Goal: Find specific page/section: Find specific page/section

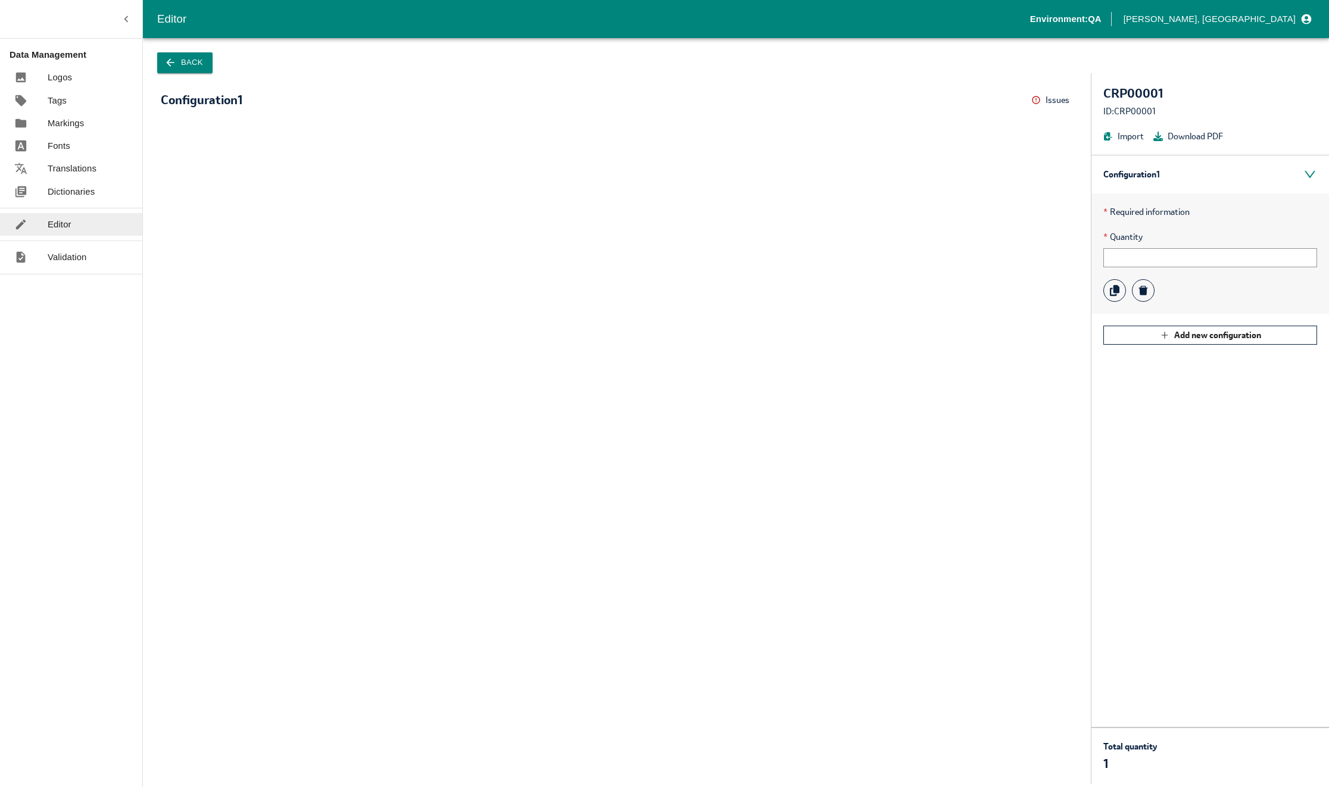
click at [197, 64] on button "Back" at bounding box center [184, 62] width 55 height 21
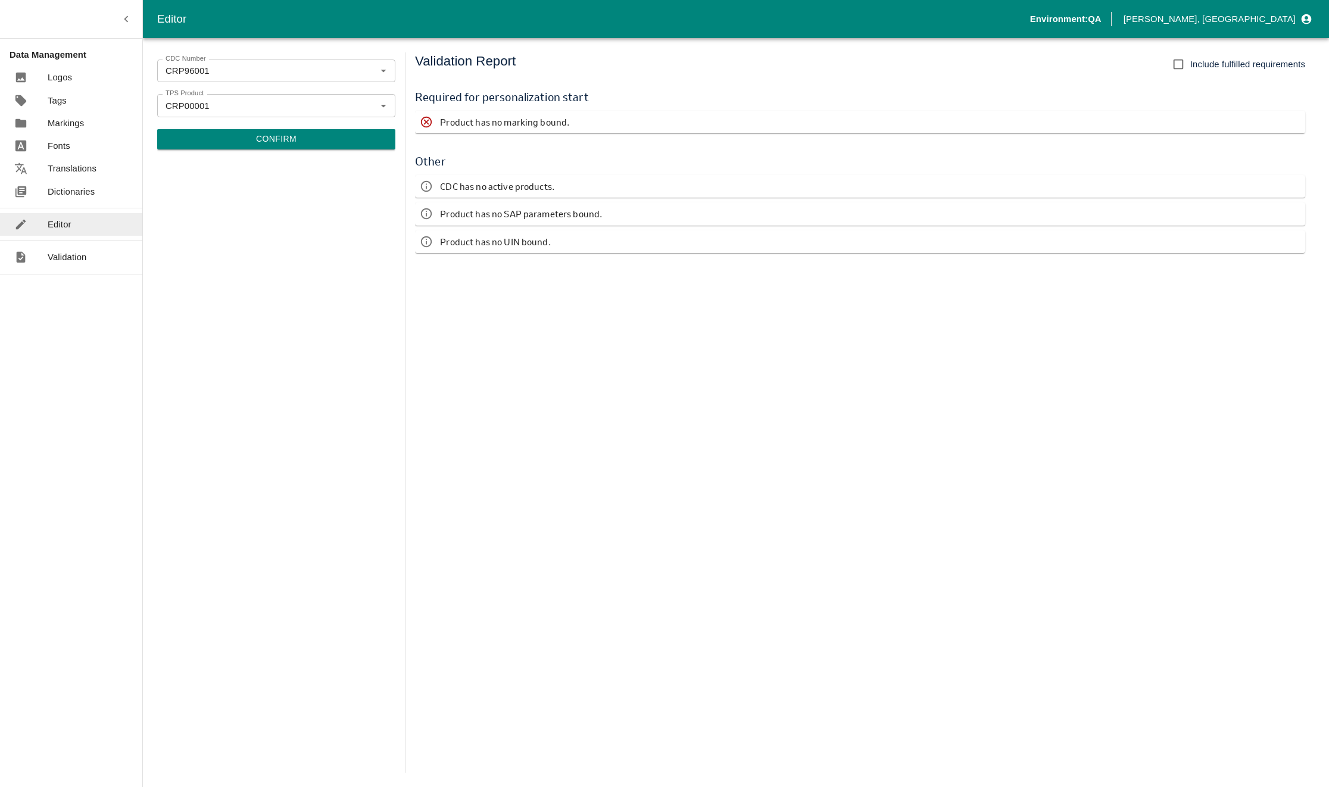
click at [52, 124] on p "Markings" at bounding box center [66, 123] width 36 height 13
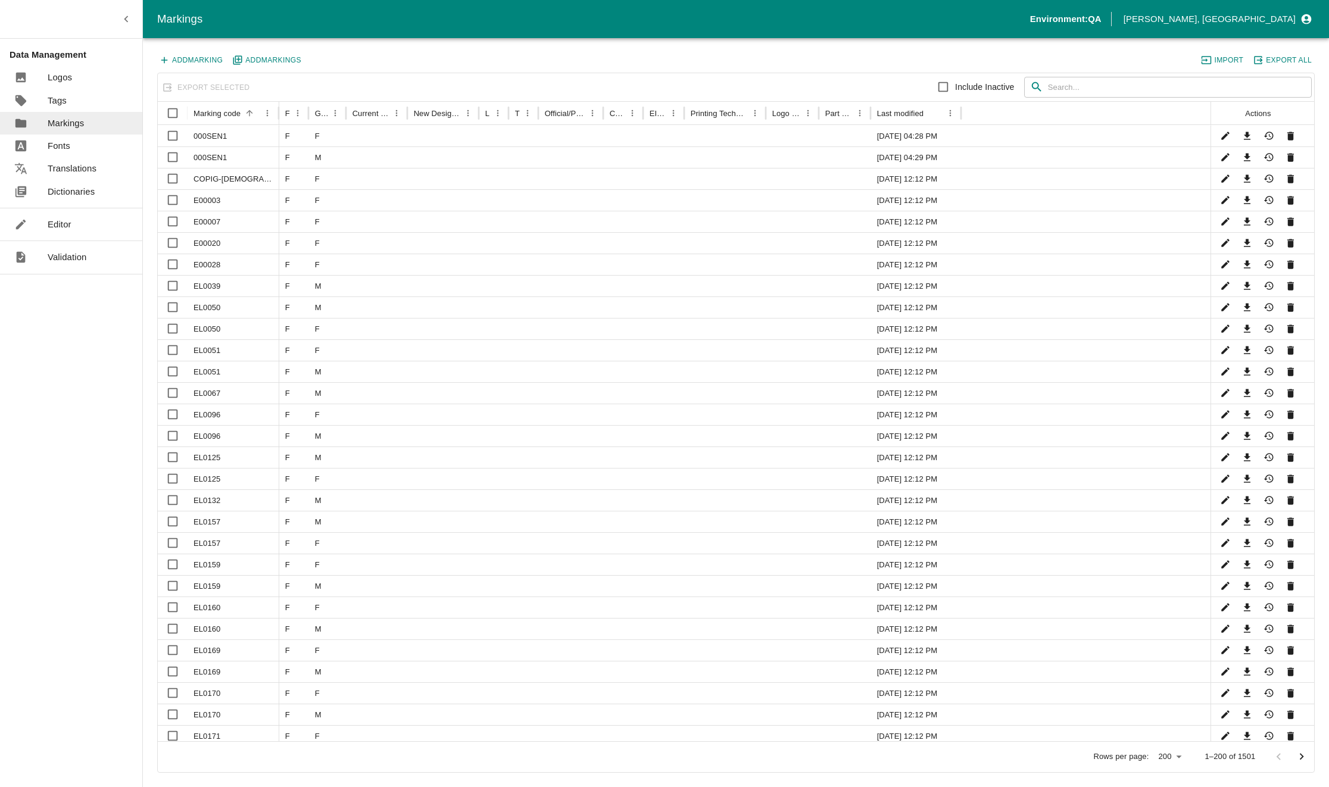
click at [1074, 92] on input "text" at bounding box center [1180, 87] width 264 height 21
type input "Hdx"
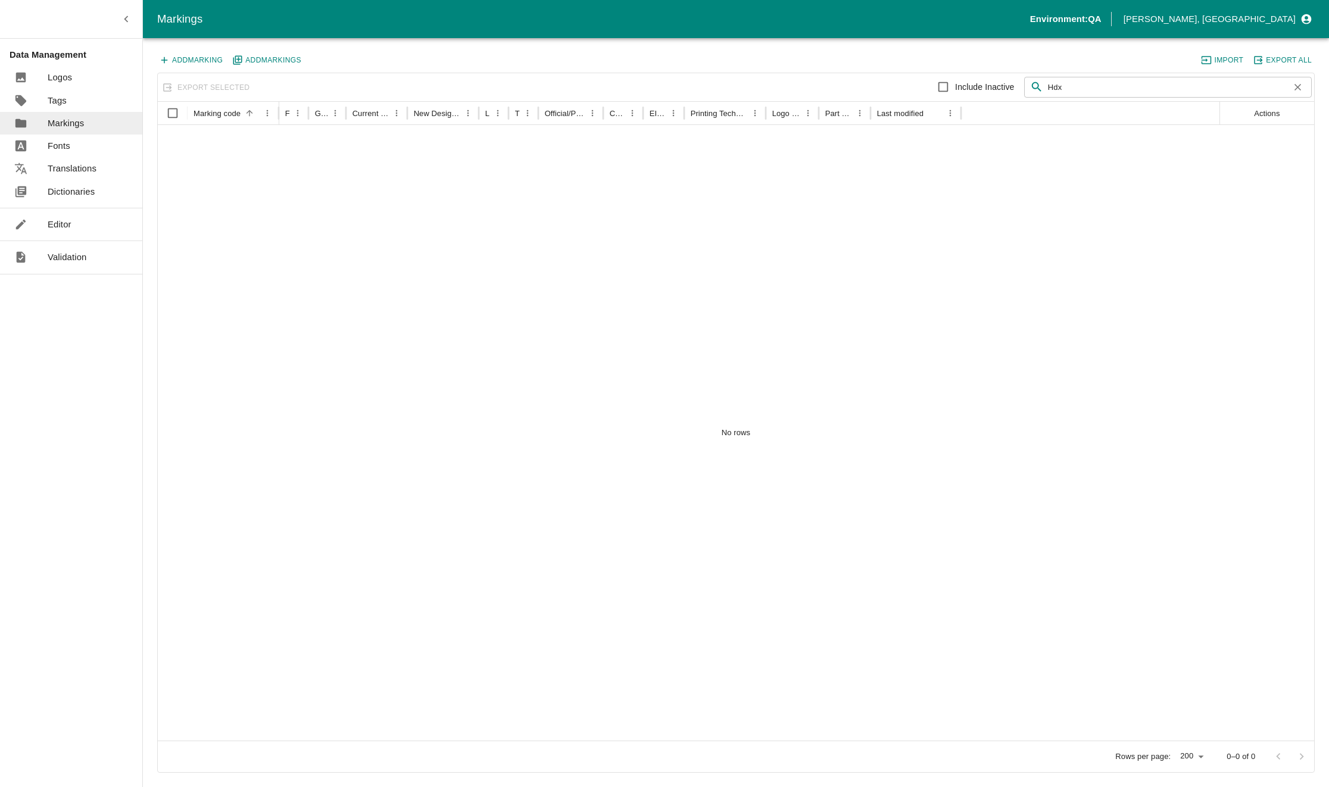
click at [365, 431] on div "No rows" at bounding box center [736, 433] width 1157 height 616
click at [320, 293] on div "No rows" at bounding box center [736, 433] width 1157 height 616
click at [79, 122] on p "Markings" at bounding box center [66, 123] width 36 height 13
